Goal: Obtain resource: Obtain resource

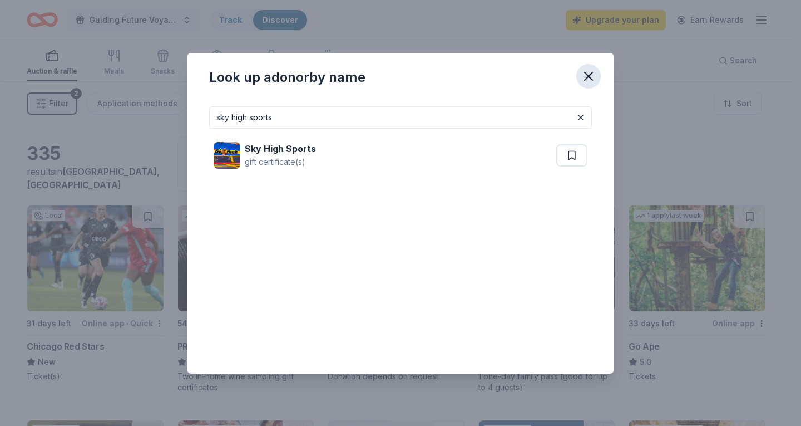
click at [590, 78] on icon "button" at bounding box center [589, 76] width 16 height 16
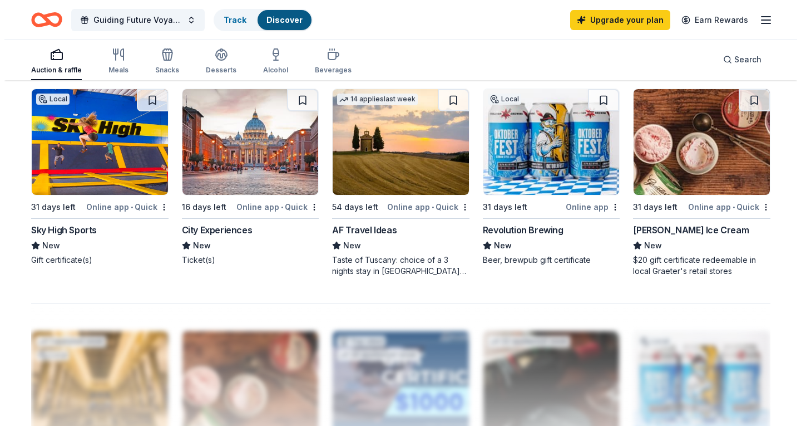
scroll to position [723, 0]
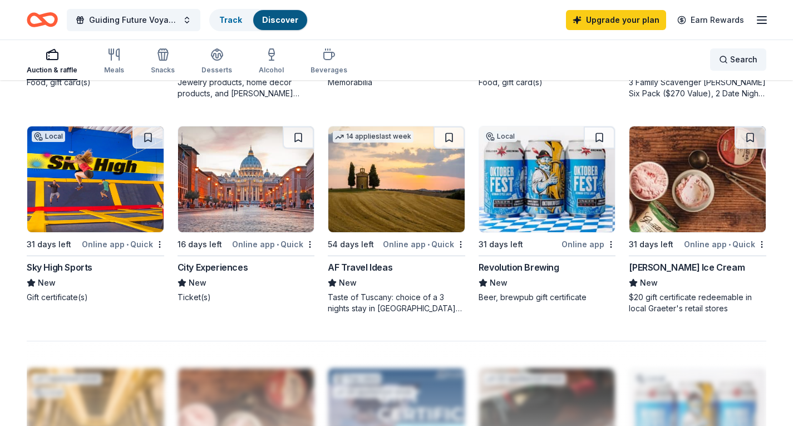
click at [736, 56] on span "Search" at bounding box center [743, 59] width 27 height 13
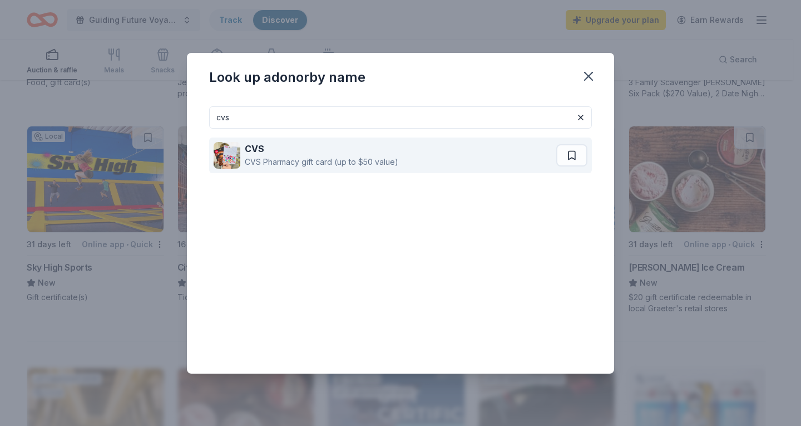
type input "cvs"
click at [370, 163] on div "CVS Pharmacy gift card (up to $50 value)" at bounding box center [322, 161] width 154 height 13
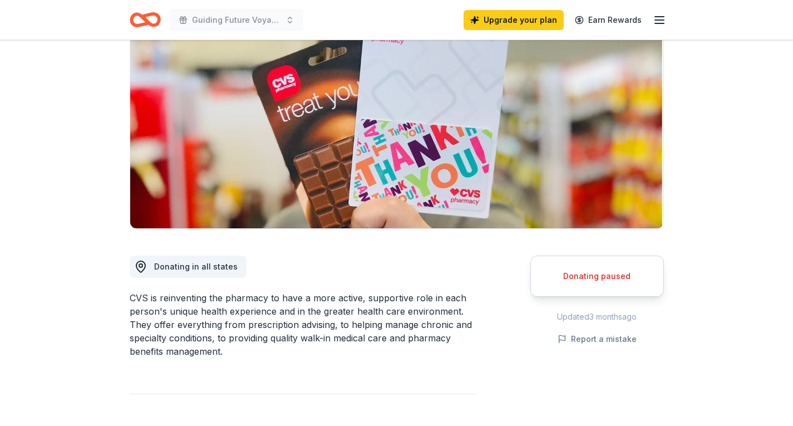
scroll to position [111, 0]
